Goal: Navigation & Orientation: Find specific page/section

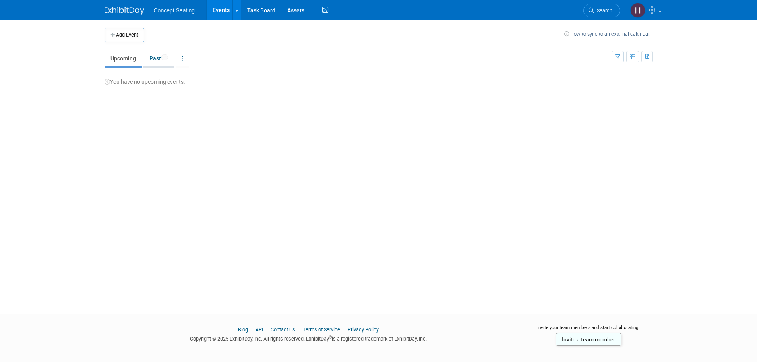
click at [157, 58] on link "Past 7" at bounding box center [159, 58] width 31 height 15
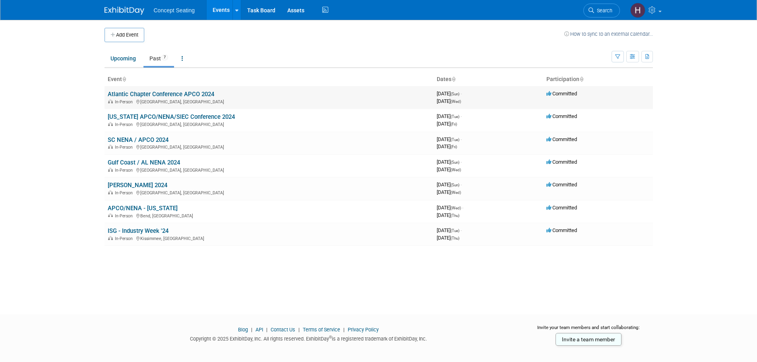
click at [147, 97] on link "Atlantic Chapter Conference APCO 2024" at bounding box center [161, 94] width 107 height 7
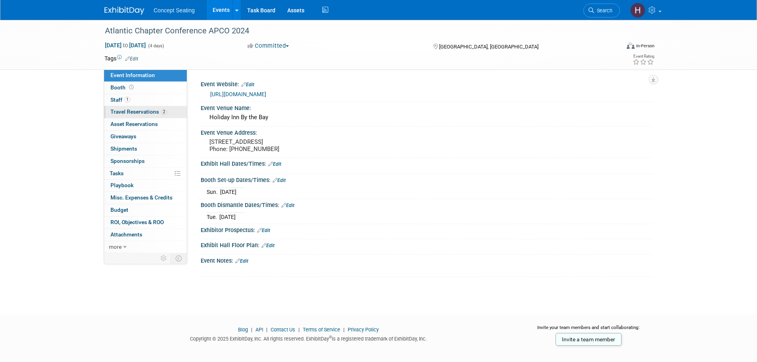
click at [153, 113] on span "Travel Reservations 2" at bounding box center [139, 112] width 56 height 6
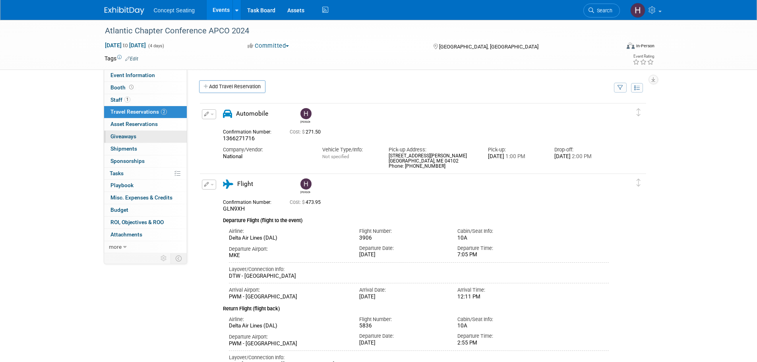
click at [128, 136] on span "Giveaways 0" at bounding box center [124, 136] width 26 height 6
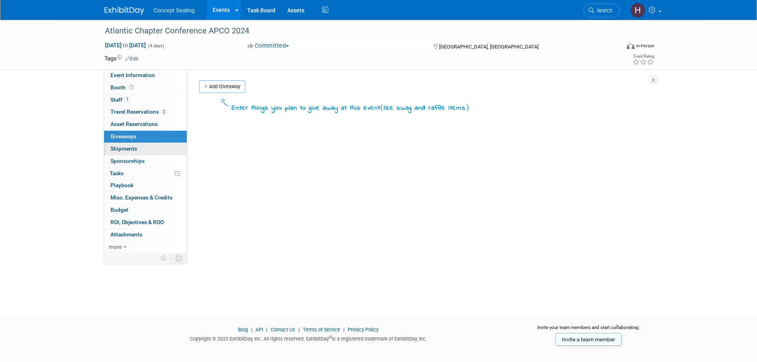
click at [132, 150] on span "Shipments 0" at bounding box center [124, 148] width 27 height 6
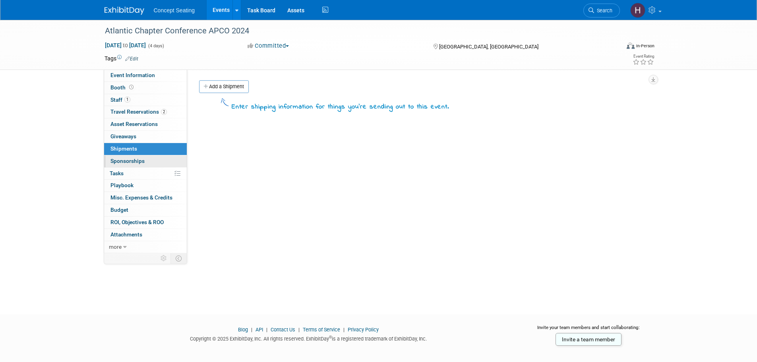
click at [133, 164] on span "Sponsorships 0" at bounding box center [128, 161] width 34 height 6
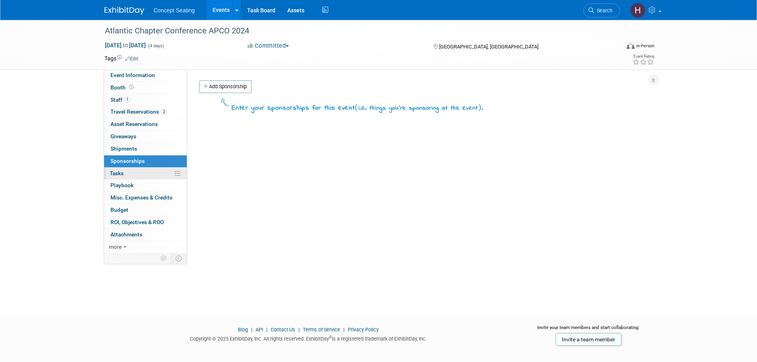
click at [124, 173] on span "Tasks 0%" at bounding box center [117, 173] width 14 height 6
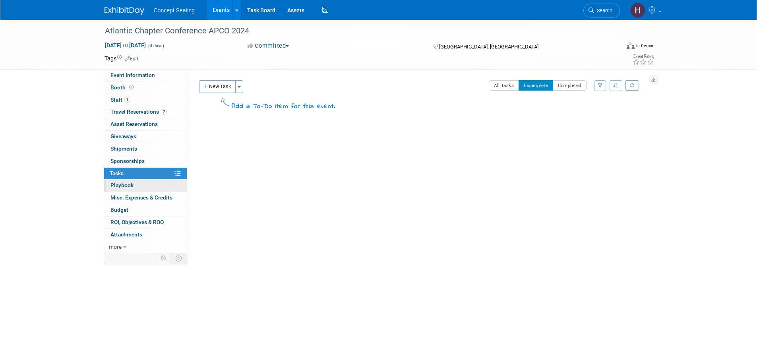
click at [125, 183] on span "Playbook 0" at bounding box center [122, 185] width 23 height 6
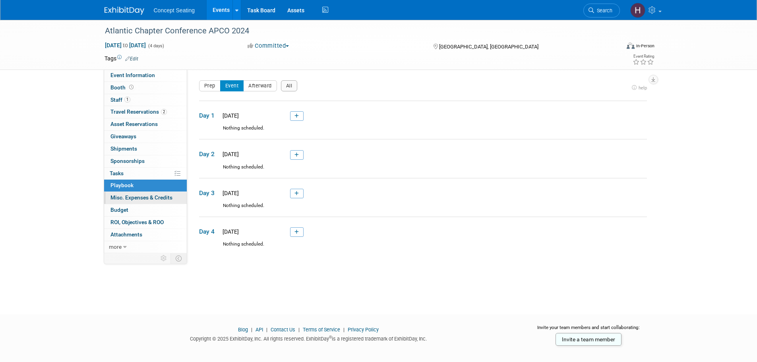
click at [134, 198] on span "Misc. Expenses & Credits 0" at bounding box center [142, 197] width 62 height 6
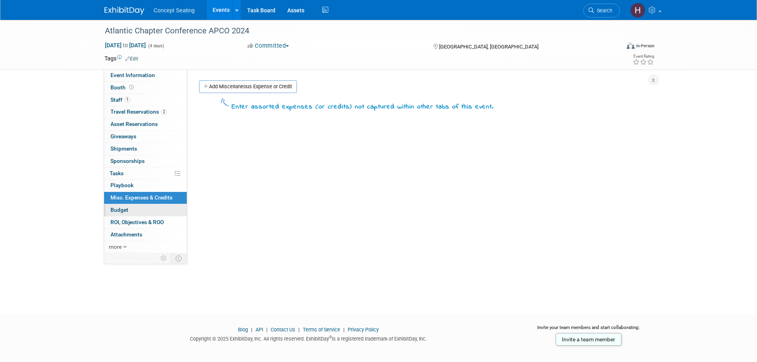
click at [122, 210] on span "Budget" at bounding box center [120, 210] width 18 height 6
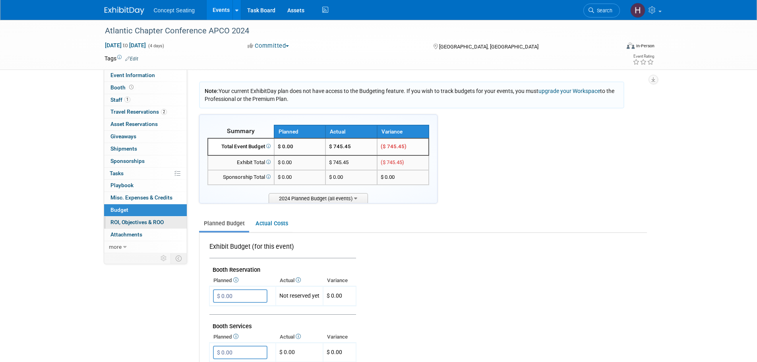
click at [130, 222] on span "ROI, Objectives & ROO 0" at bounding box center [137, 222] width 53 height 6
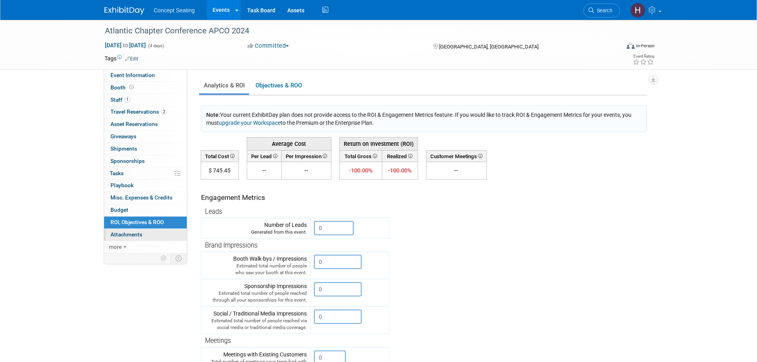
click at [130, 236] on span "Attachments 0" at bounding box center [127, 234] width 32 height 6
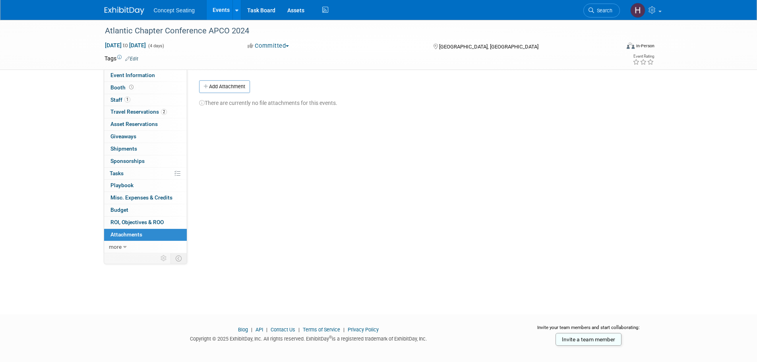
click at [128, 12] on img at bounding box center [125, 11] width 40 height 8
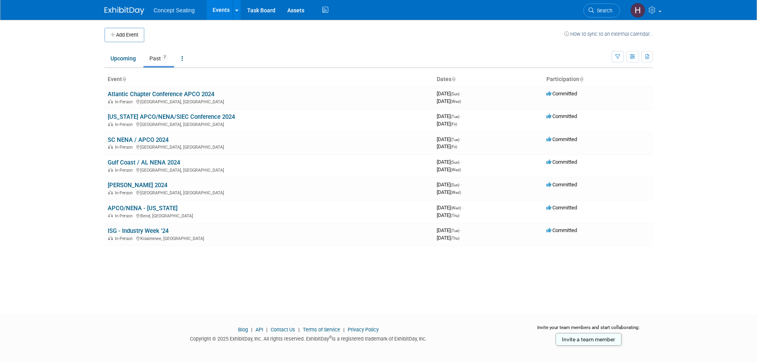
click at [187, 11] on span "Concept Seating" at bounding box center [174, 10] width 41 height 6
click at [268, 10] on link "Task Board" at bounding box center [261, 10] width 40 height 20
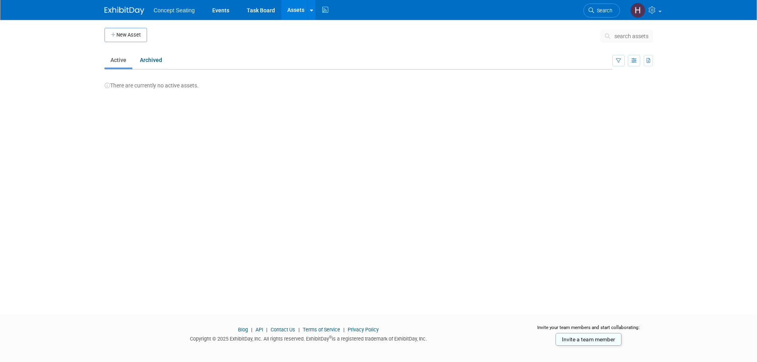
click at [173, 12] on span "Concept Seating" at bounding box center [174, 10] width 41 height 6
click at [153, 62] on link "Archived" at bounding box center [151, 59] width 34 height 15
drag, startPoint x: 135, startPoint y: 35, endPoint x: 172, endPoint y: 10, distance: 44.4
click at [170, 10] on body "Concept Seating Events Task Board Assets New Asset Bulk Upload Assets Storage L…" at bounding box center [378, 181] width 757 height 362
click at [193, 11] on span "Concept Seating" at bounding box center [174, 10] width 41 height 6
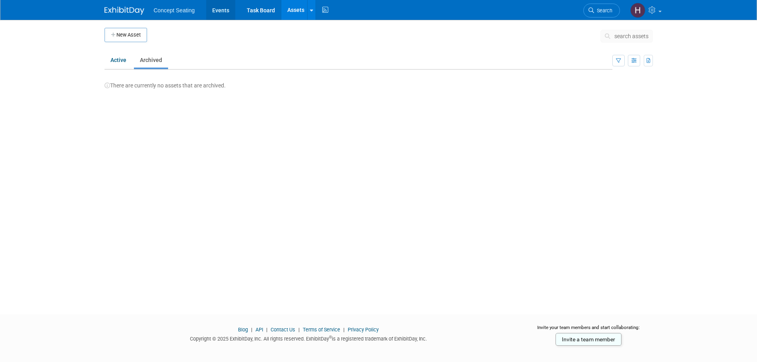
click at [217, 10] on link "Events" at bounding box center [220, 10] width 29 height 20
click at [119, 60] on link "Active" at bounding box center [119, 59] width 28 height 15
